Goal: Information Seeking & Learning: Learn about a topic

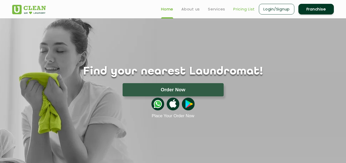
click at [235, 8] on link "Pricing List" at bounding box center [245, 9] width 22 height 6
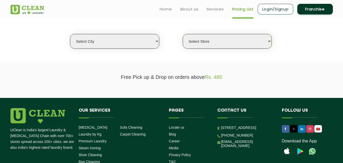
scroll to position [125, 0]
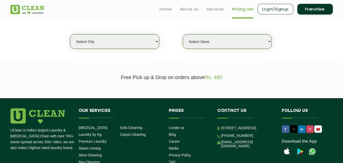
click at [108, 44] on select "Select city [GEOGRAPHIC_DATA] [GEOGRAPHIC_DATA] [GEOGRAPHIC_DATA] [GEOGRAPHIC_D…" at bounding box center [114, 41] width 89 height 14
click at [43, 53] on section "We make Laundry affordable by charging you per kilo and not per piece. Our mont…" at bounding box center [171, 26] width 343 height 69
click at [113, 43] on select "Select city [GEOGRAPHIC_DATA] [GEOGRAPHIC_DATA] [GEOGRAPHIC_DATA] [GEOGRAPHIC_D…" at bounding box center [114, 41] width 89 height 14
select select "1"
click at [70, 34] on select "Select city [GEOGRAPHIC_DATA] [GEOGRAPHIC_DATA] [GEOGRAPHIC_DATA] [GEOGRAPHIC_D…" at bounding box center [114, 41] width 89 height 14
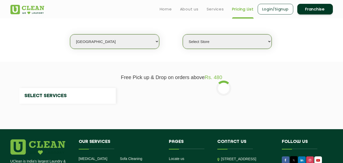
select select "0"
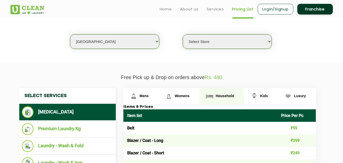
click at [217, 94] on span "Household" at bounding box center [224, 96] width 18 height 4
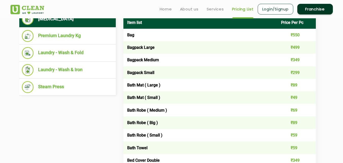
scroll to position [216, 0]
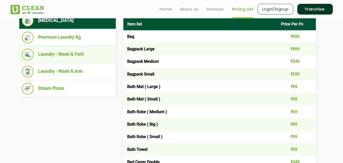
click at [77, 54] on li "Laundry - Wash & Fold" at bounding box center [67, 54] width 91 height 12
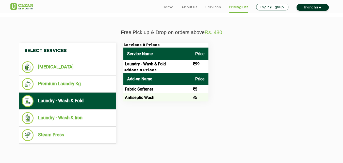
scroll to position [179, 0]
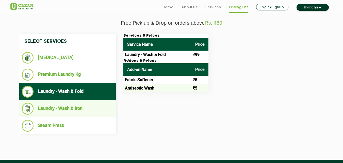
click at [80, 111] on li "Laundry - Wash & Iron" at bounding box center [67, 108] width 91 height 12
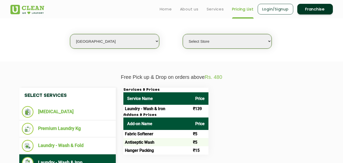
scroll to position [125, 0]
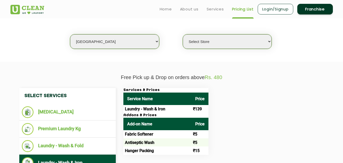
click at [108, 39] on select "Select city [GEOGRAPHIC_DATA] [GEOGRAPHIC_DATA] [GEOGRAPHIC_DATA] [GEOGRAPHIC_D…" at bounding box center [114, 41] width 89 height 14
click at [63, 51] on section "We make Laundry affordable by charging you per kilo and not per piece. Our mont…" at bounding box center [171, 26] width 343 height 69
click at [95, 47] on select "Select city [GEOGRAPHIC_DATA] [GEOGRAPHIC_DATA] [GEOGRAPHIC_DATA] [GEOGRAPHIC_D…" at bounding box center [114, 41] width 89 height 14
click at [62, 50] on section "We make Laundry affordable by charging you per kilo and not per piece. Our mont…" at bounding box center [171, 26] width 343 height 69
click at [111, 41] on select "Select city [GEOGRAPHIC_DATA] [GEOGRAPHIC_DATA] [GEOGRAPHIC_DATA] [GEOGRAPHIC_D…" at bounding box center [114, 41] width 89 height 14
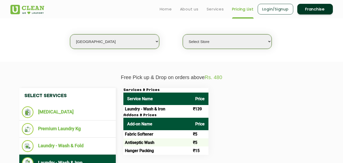
select select "171"
click at [179, 63] on section "Free Pick up & Drop on orders above Rs. 480 Select Services [MEDICAL_DATA] Prem…" at bounding box center [171, 138] width 343 height 152
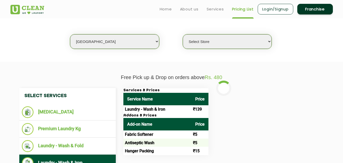
select select "0"
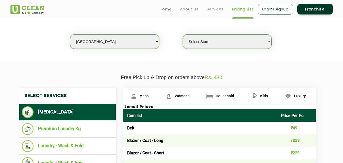
click at [94, 38] on select "Select city [GEOGRAPHIC_DATA] [GEOGRAPHIC_DATA] [GEOGRAPHIC_DATA] [GEOGRAPHIC_D…" at bounding box center [114, 41] width 89 height 14
select select "4"
click at [70, 34] on select "Select city [GEOGRAPHIC_DATA] [GEOGRAPHIC_DATA] [GEOGRAPHIC_DATA] [GEOGRAPHIC_D…" at bounding box center [114, 41] width 89 height 14
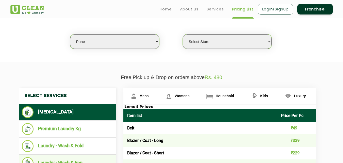
select select "0"
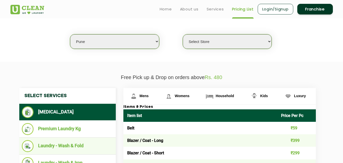
click at [78, 141] on li "Laundry - Wash & Fold" at bounding box center [67, 146] width 91 height 12
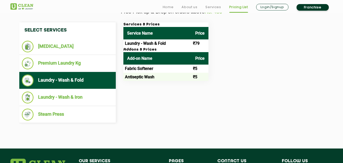
scroll to position [191, 0]
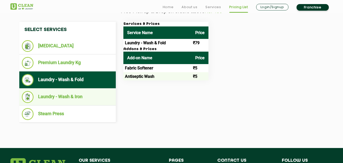
click at [88, 97] on li "Laundry - Wash & Iron" at bounding box center [67, 97] width 91 height 12
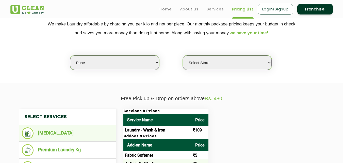
scroll to position [103, 0]
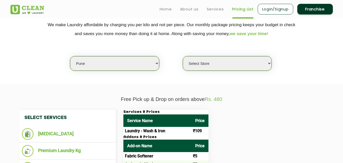
click at [100, 64] on select "Select city [GEOGRAPHIC_DATA] [GEOGRAPHIC_DATA] [GEOGRAPHIC_DATA] [GEOGRAPHIC_D…" at bounding box center [114, 63] width 89 height 14
click at [51, 71] on section "We make Laundry affordable by charging you per kilo and not per piece. Our mont…" at bounding box center [171, 48] width 343 height 69
click at [100, 65] on select "Select city [GEOGRAPHIC_DATA] [GEOGRAPHIC_DATA] [GEOGRAPHIC_DATA] [GEOGRAPHIC_D…" at bounding box center [114, 63] width 89 height 14
click at [101, 60] on select "Select city [GEOGRAPHIC_DATA] [GEOGRAPHIC_DATA] [GEOGRAPHIC_DATA] [GEOGRAPHIC_D…" at bounding box center [114, 63] width 89 height 14
click at [96, 61] on select "Select city [GEOGRAPHIC_DATA] [GEOGRAPHIC_DATA] [GEOGRAPHIC_DATA] [GEOGRAPHIC_D…" at bounding box center [114, 63] width 89 height 14
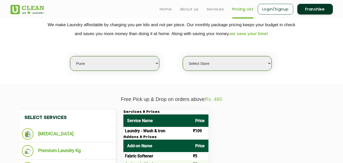
select select "70"
click at [70, 56] on select "Select city [GEOGRAPHIC_DATA] [GEOGRAPHIC_DATA] [GEOGRAPHIC_DATA] [GEOGRAPHIC_D…" at bounding box center [114, 63] width 89 height 14
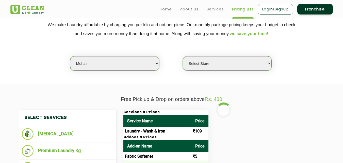
select select "0"
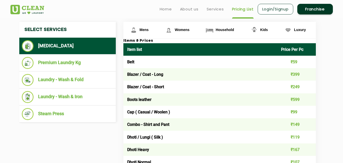
scroll to position [188, 0]
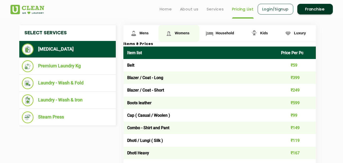
click at [187, 35] on span "Womens" at bounding box center [181, 33] width 15 height 4
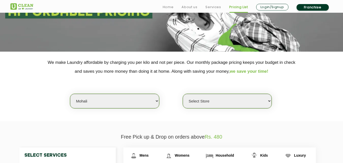
scroll to position [98, 0]
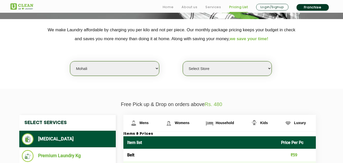
click at [111, 72] on select "Select city [GEOGRAPHIC_DATA] [GEOGRAPHIC_DATA] [GEOGRAPHIC_DATA] [GEOGRAPHIC_D…" at bounding box center [114, 68] width 89 height 14
select select "6"
click at [70, 61] on select "Select city [GEOGRAPHIC_DATA] [GEOGRAPHIC_DATA] [GEOGRAPHIC_DATA] [GEOGRAPHIC_D…" at bounding box center [114, 68] width 89 height 14
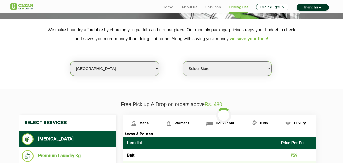
select select "0"
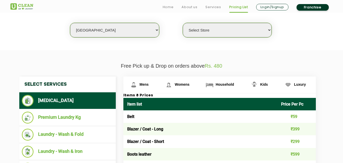
scroll to position [150, 0]
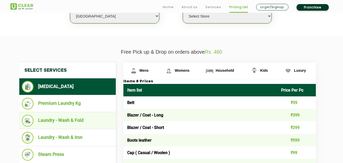
click at [83, 122] on li "Laundry - Wash & Fold" at bounding box center [67, 120] width 91 height 12
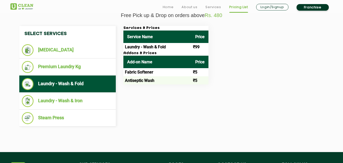
scroll to position [188, 0]
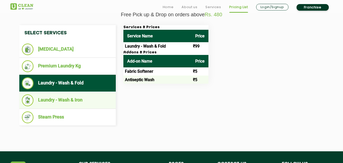
click at [61, 98] on li "Laundry - Wash & Iron" at bounding box center [67, 100] width 91 height 12
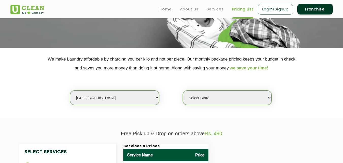
scroll to position [68, 0]
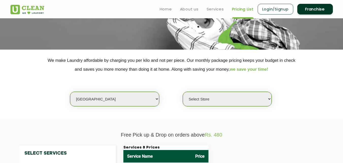
click at [100, 99] on select "Select city [GEOGRAPHIC_DATA] [GEOGRAPHIC_DATA] [GEOGRAPHIC_DATA] [GEOGRAPHIC_D…" at bounding box center [114, 99] width 89 height 14
select select "143"
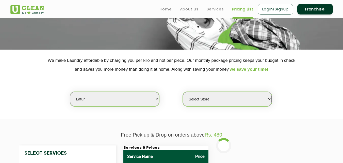
click at [92, 133] on p "Free Pick up & Drop on orders above Rs. 480" at bounding box center [171, 135] width 322 height 6
select select "0"
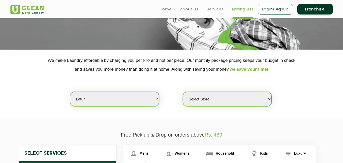
click at [99, 102] on select "Select city [GEOGRAPHIC_DATA] [GEOGRAPHIC_DATA] [GEOGRAPHIC_DATA] [GEOGRAPHIC_D…" at bounding box center [114, 99] width 89 height 14
select select "1"
click at [70, 92] on select "Select city [GEOGRAPHIC_DATA] [GEOGRAPHIC_DATA] [GEOGRAPHIC_DATA] [GEOGRAPHIC_D…" at bounding box center [114, 99] width 89 height 14
select select "0"
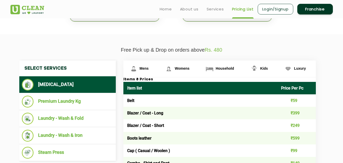
scroll to position [152, 0]
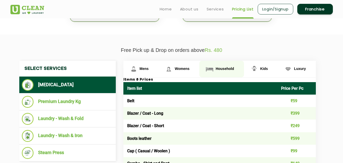
click at [216, 66] on link "Household" at bounding box center [221, 69] width 44 height 16
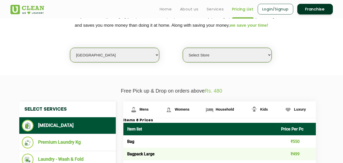
scroll to position [105, 0]
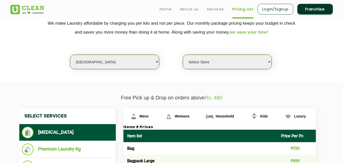
click at [108, 64] on select "Select city [GEOGRAPHIC_DATA] [GEOGRAPHIC_DATA] [GEOGRAPHIC_DATA] [GEOGRAPHIC_D…" at bounding box center [114, 62] width 89 height 14
click at [24, 95] on p "Free Pick up & Drop on orders above Rs. 480" at bounding box center [171, 98] width 322 height 6
click at [100, 70] on section "We make Laundry affordable by charging you per kilo and not per piece. Our mont…" at bounding box center [171, 46] width 343 height 69
click at [100, 61] on select "Select city [GEOGRAPHIC_DATA] [GEOGRAPHIC_DATA] [GEOGRAPHIC_DATA] [GEOGRAPHIC_D…" at bounding box center [114, 62] width 89 height 14
click at [108, 65] on select "Select city [GEOGRAPHIC_DATA] [GEOGRAPHIC_DATA] [GEOGRAPHIC_DATA] [GEOGRAPHIC_D…" at bounding box center [114, 62] width 89 height 14
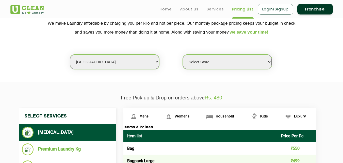
click at [92, 64] on select "Select city [GEOGRAPHIC_DATA] [GEOGRAPHIC_DATA] [GEOGRAPHIC_DATA] [GEOGRAPHIC_D…" at bounding box center [114, 62] width 89 height 14
select select "5"
click at [70, 55] on select "Select city [GEOGRAPHIC_DATA] [GEOGRAPHIC_DATA] [GEOGRAPHIC_DATA] [GEOGRAPHIC_D…" at bounding box center [114, 62] width 89 height 14
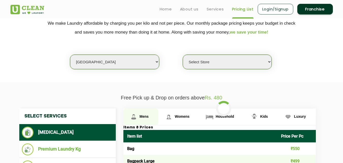
select select "0"
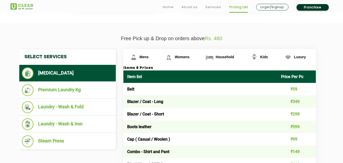
scroll to position [196, 0]
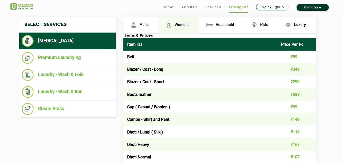
click at [182, 24] on span "Womens" at bounding box center [181, 25] width 15 height 4
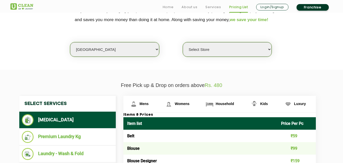
scroll to position [122, 0]
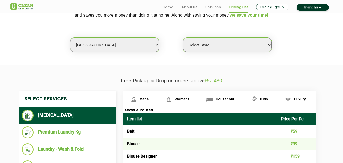
click at [108, 45] on select "Select city [GEOGRAPHIC_DATA] [GEOGRAPHIC_DATA] [GEOGRAPHIC_DATA] [GEOGRAPHIC_D…" at bounding box center [114, 45] width 89 height 14
select select "12"
click at [70, 38] on select "Select city [GEOGRAPHIC_DATA] [GEOGRAPHIC_DATA] [GEOGRAPHIC_DATA] [GEOGRAPHIC_D…" at bounding box center [114, 45] width 89 height 14
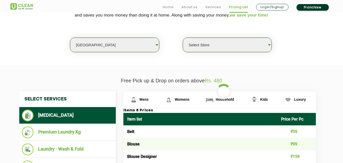
select select "0"
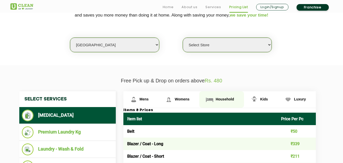
click at [224, 98] on span "Household" at bounding box center [224, 99] width 18 height 4
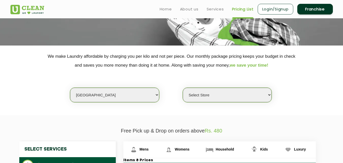
scroll to position [0, 0]
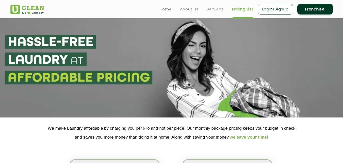
drag, startPoint x: 158, startPoint y: 67, endPoint x: 154, endPoint y: 70, distance: 4.6
click at [154, 70] on section at bounding box center [171, 67] width 343 height 99
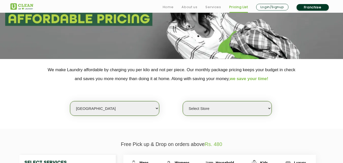
scroll to position [59, 0]
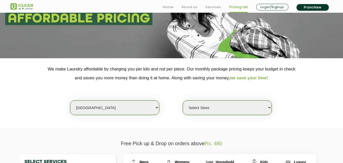
click at [113, 109] on select "Select city [GEOGRAPHIC_DATA] [GEOGRAPHIC_DATA] [GEOGRAPHIC_DATA] [GEOGRAPHIC_D…" at bounding box center [114, 107] width 89 height 14
select select "41"
click at [70, 100] on select "Select city [GEOGRAPHIC_DATA] [GEOGRAPHIC_DATA] [GEOGRAPHIC_DATA] [GEOGRAPHIC_D…" at bounding box center [114, 107] width 89 height 14
select select "0"
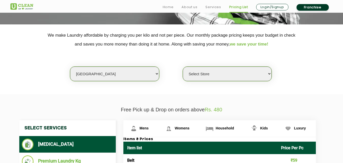
scroll to position [93, 0]
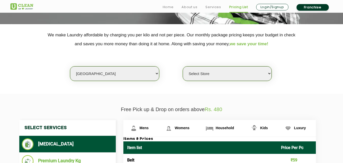
click at [114, 73] on select "Select city [GEOGRAPHIC_DATA] [GEOGRAPHIC_DATA] [GEOGRAPHIC_DATA] [GEOGRAPHIC_D…" at bounding box center [114, 73] width 89 height 14
select select "65"
click at [70, 66] on select "Select city [GEOGRAPHIC_DATA] [GEOGRAPHIC_DATA] [GEOGRAPHIC_DATA] [GEOGRAPHIC_D…" at bounding box center [114, 73] width 89 height 14
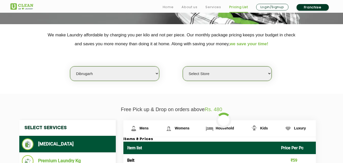
select select "0"
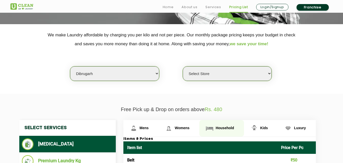
click at [217, 130] on link "Household" at bounding box center [221, 128] width 44 height 16
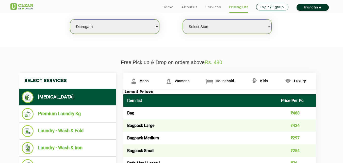
scroll to position [140, 0]
